Goal: Information Seeking & Learning: Understand process/instructions

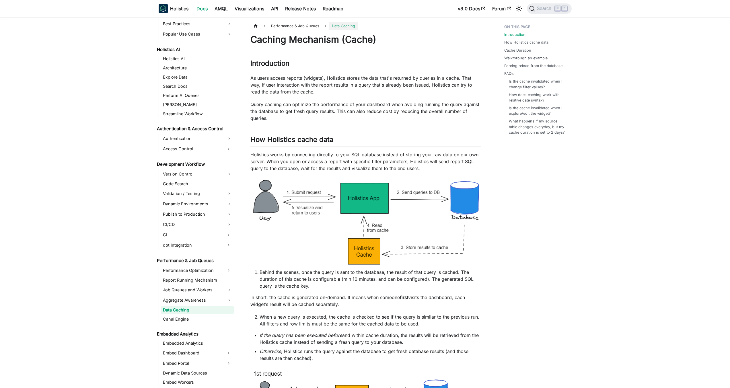
click at [298, 86] on p "As users access reports (widgets), Holistics stores the data that's returned by…" at bounding box center [366, 85] width 231 height 21
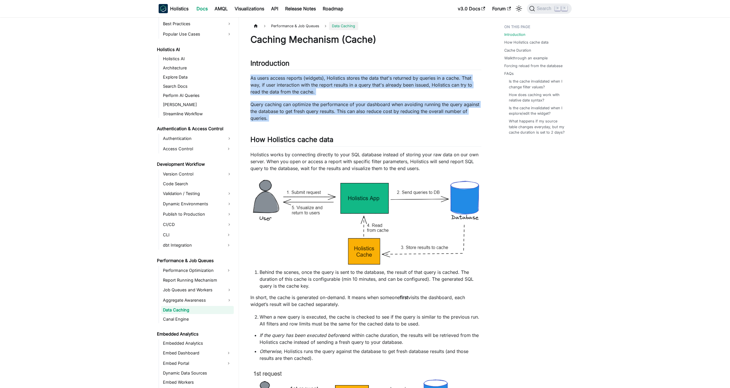
drag, startPoint x: 298, startPoint y: 86, endPoint x: 310, endPoint y: 116, distance: 32.0
click at [310, 116] on p "Query caching can optimize the performance of your dashboard when avoiding runn…" at bounding box center [366, 111] width 231 height 21
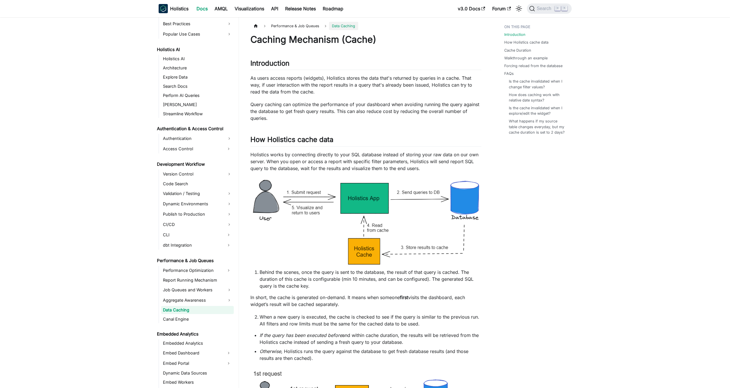
click at [310, 116] on p "Query caching can optimize the performance of your dashboard when avoiding runn…" at bounding box center [366, 111] width 231 height 21
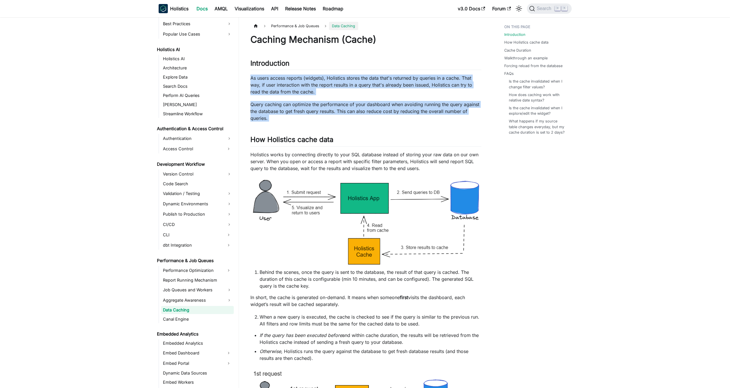
drag, startPoint x: 310, startPoint y: 116, endPoint x: 304, endPoint y: 88, distance: 28.6
click at [304, 88] on p "As users access reports (widgets), Holistics stores the data that's returned by…" at bounding box center [366, 85] width 231 height 21
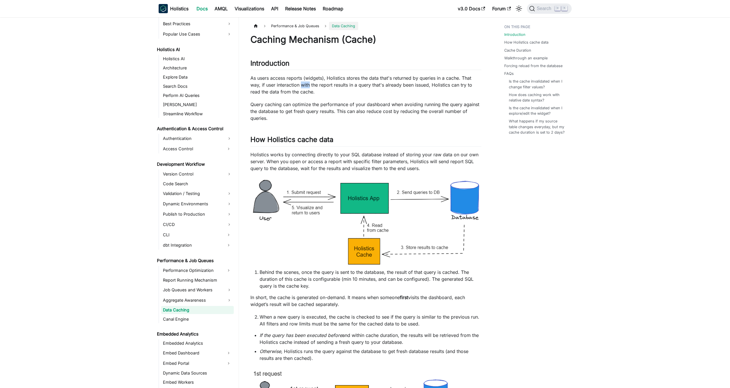
click at [304, 88] on p "As users access reports (widgets), Holistics stores the data that's returned by…" at bounding box center [366, 85] width 231 height 21
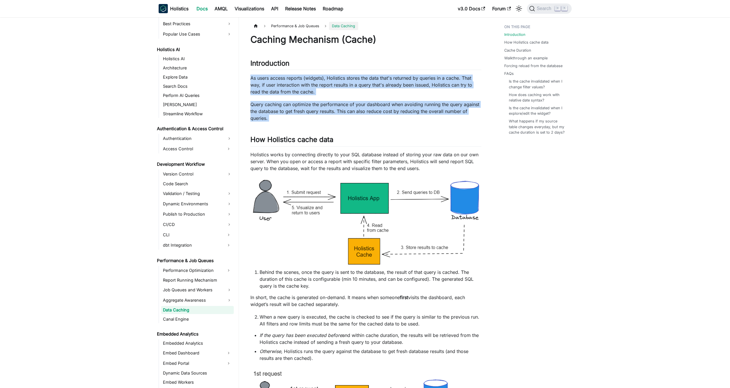
drag, startPoint x: 304, startPoint y: 88, endPoint x: 304, endPoint y: 111, distance: 23.5
click at [304, 111] on p "Query caching can optimize the performance of your dashboard when avoiding runn…" at bounding box center [366, 111] width 231 height 21
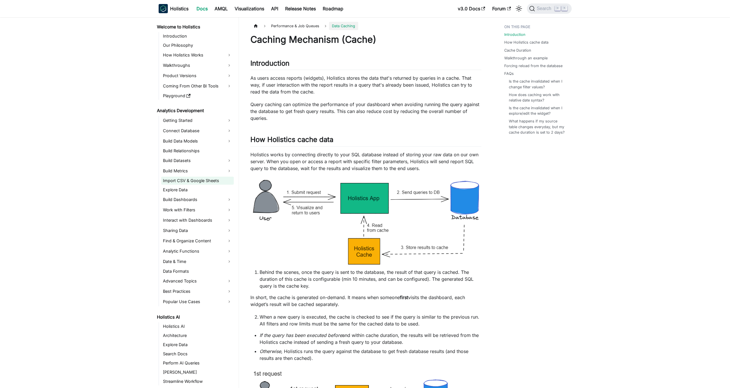
click at [203, 183] on link "Import CSV & Google Sheets" at bounding box center [197, 181] width 73 height 8
